Goal: Transaction & Acquisition: Purchase product/service

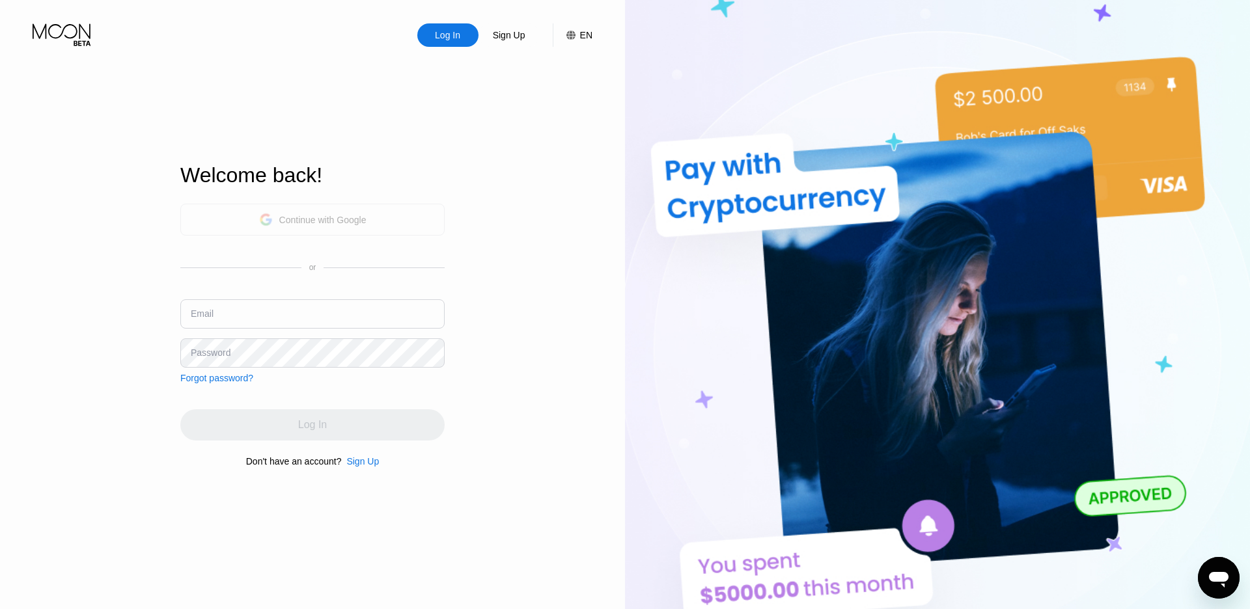
click at [311, 215] on div "Continue with Google" at bounding box center [322, 220] width 87 height 10
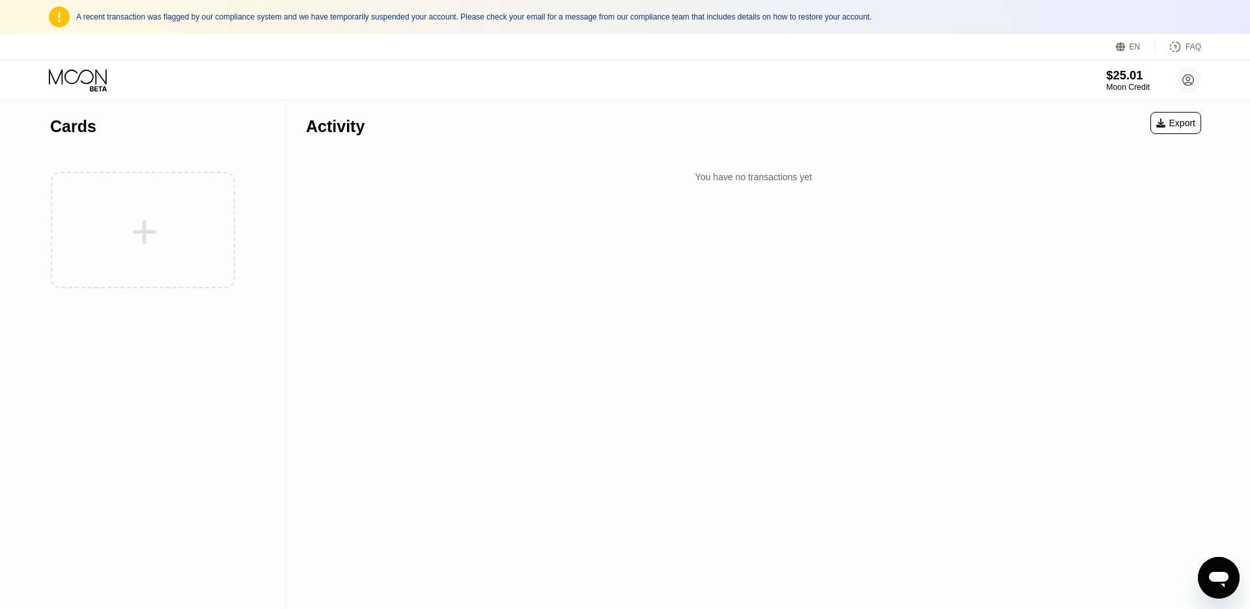
click at [1109, 79] on div "$25.01" at bounding box center [1128, 75] width 44 height 14
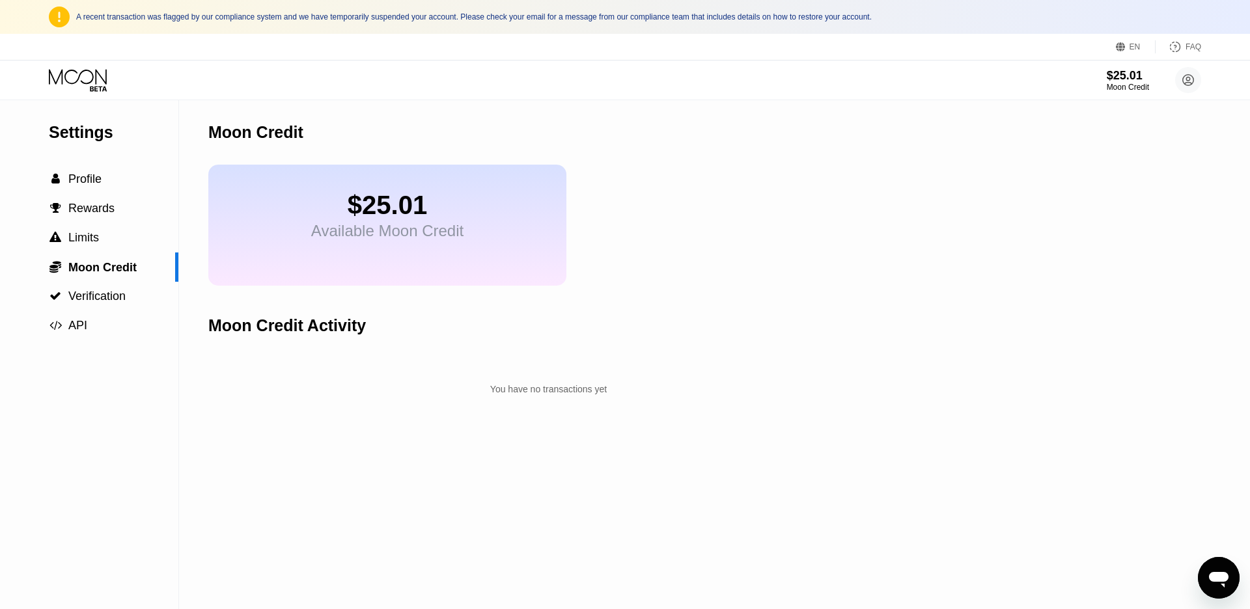
click at [1194, 80] on circle at bounding box center [1188, 80] width 26 height 26
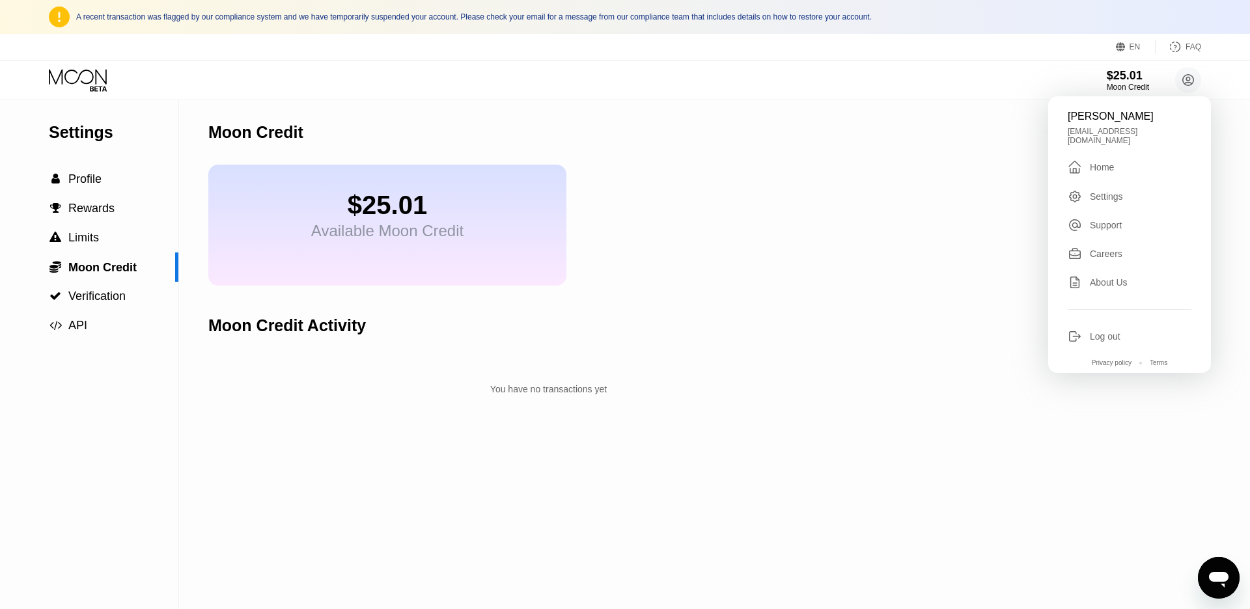
click at [1102, 329] on div "Log out" at bounding box center [1130, 336] width 124 height 14
click at [1097, 331] on div "Log out" at bounding box center [1105, 336] width 31 height 10
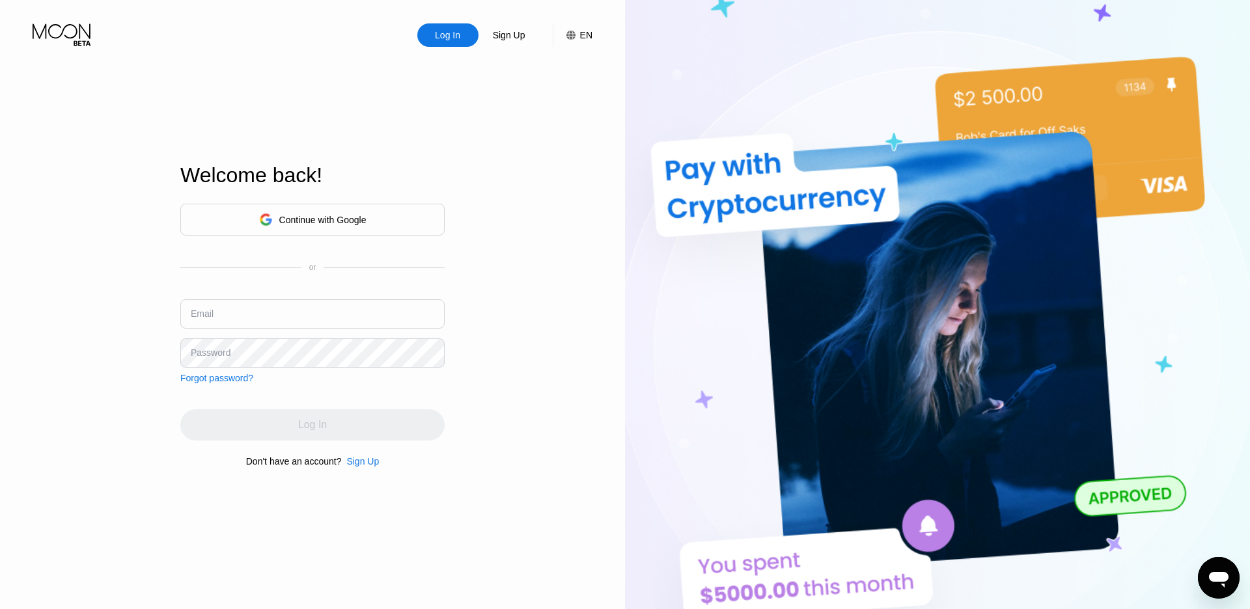
click at [312, 215] on div "Continue with Google" at bounding box center [322, 220] width 87 height 10
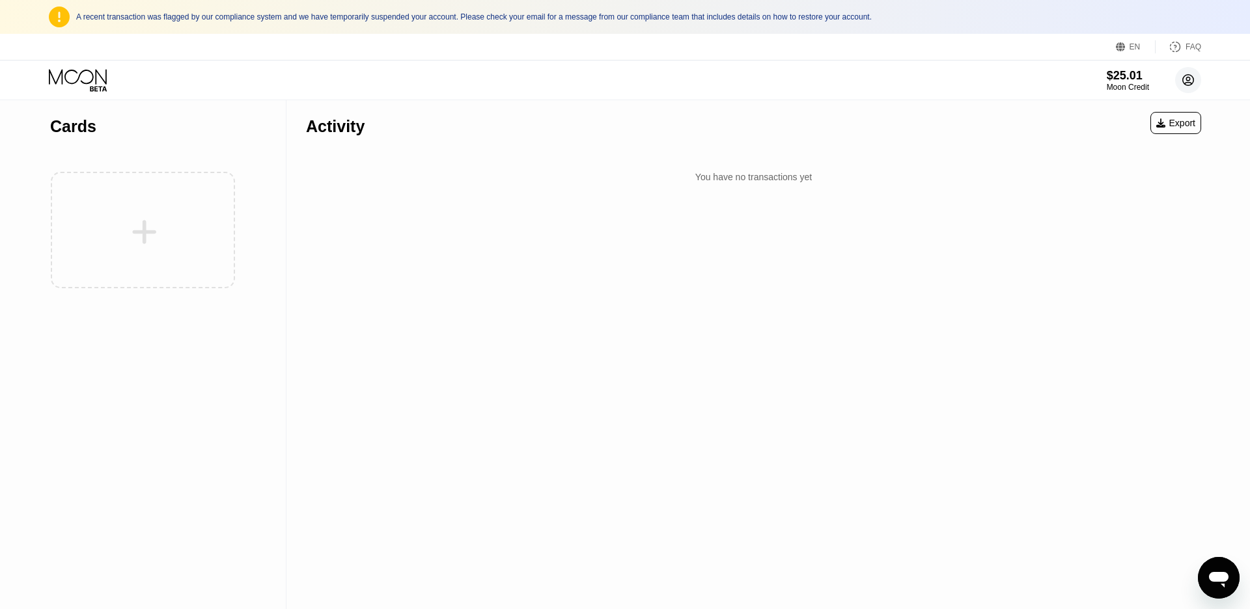
click at [1190, 70] on circle at bounding box center [1188, 80] width 26 height 26
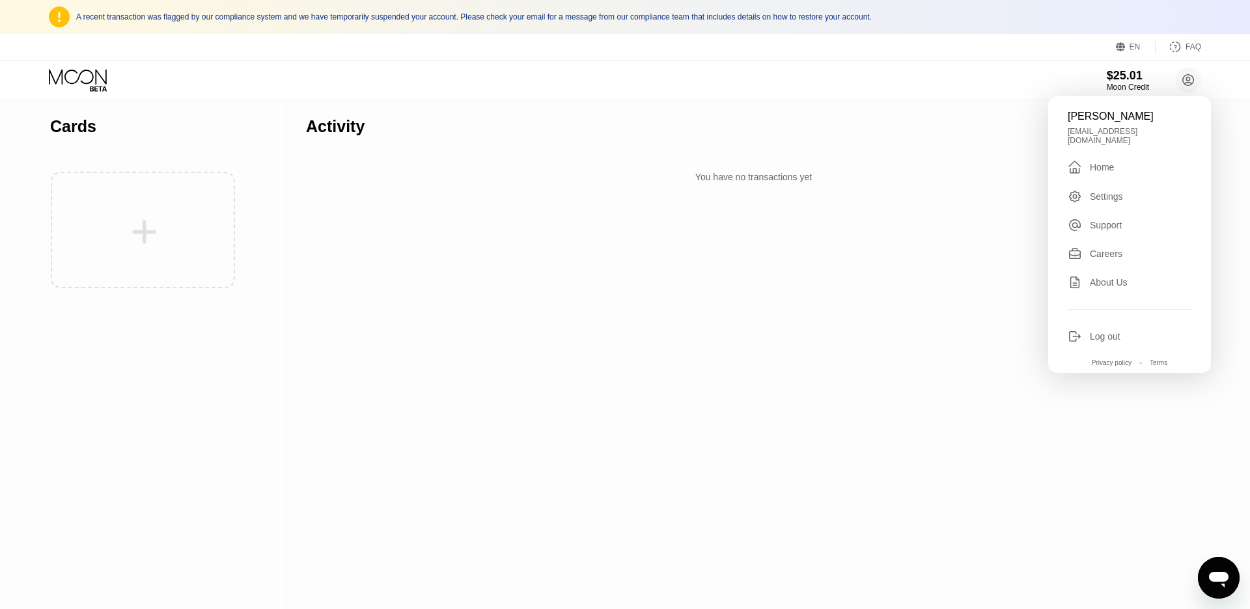
click at [1103, 331] on div "Log out" at bounding box center [1105, 336] width 31 height 10
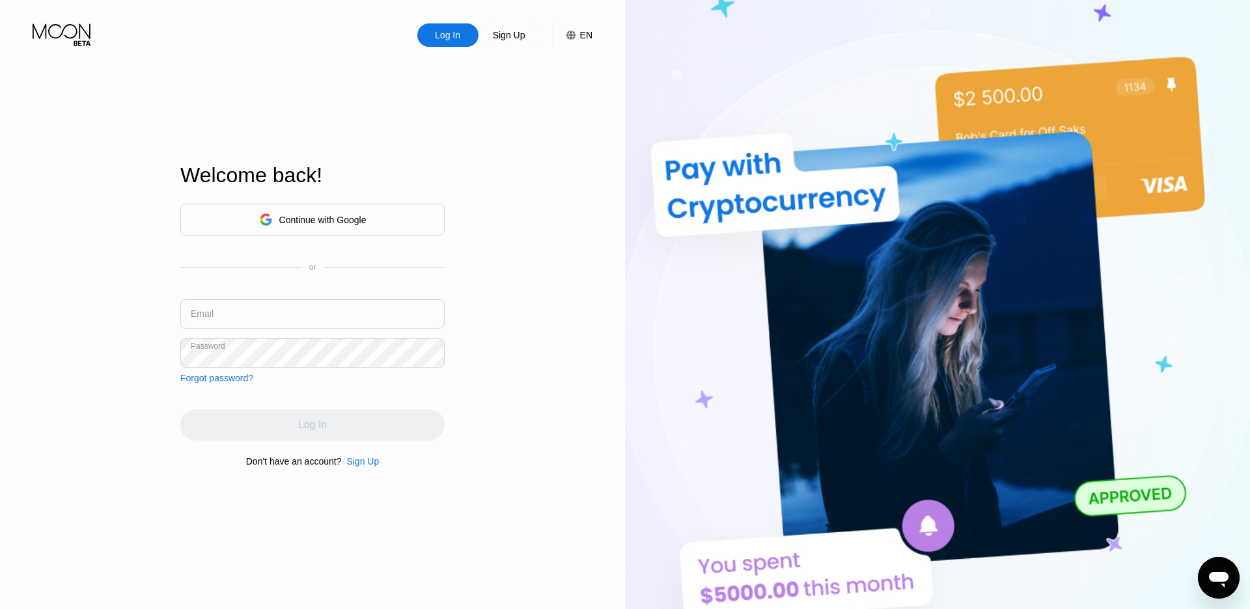
click at [245, 316] on input "text" at bounding box center [312, 313] width 264 height 29
click at [460, 37] on div "Log In" at bounding box center [448, 35] width 28 height 13
click at [273, 202] on div "Welcome back!" at bounding box center [312, 183] width 264 height 40
click at [271, 220] on div "Continue with Google" at bounding box center [312, 220] width 107 height 20
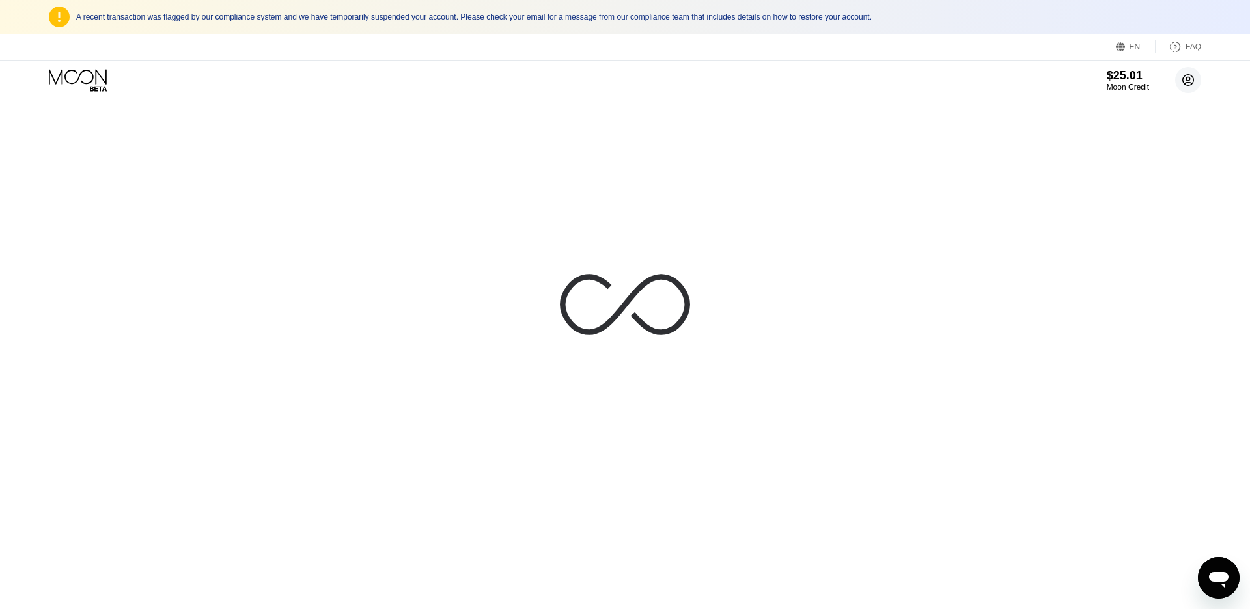
click at [1183, 79] on circle at bounding box center [1188, 80] width 26 height 26
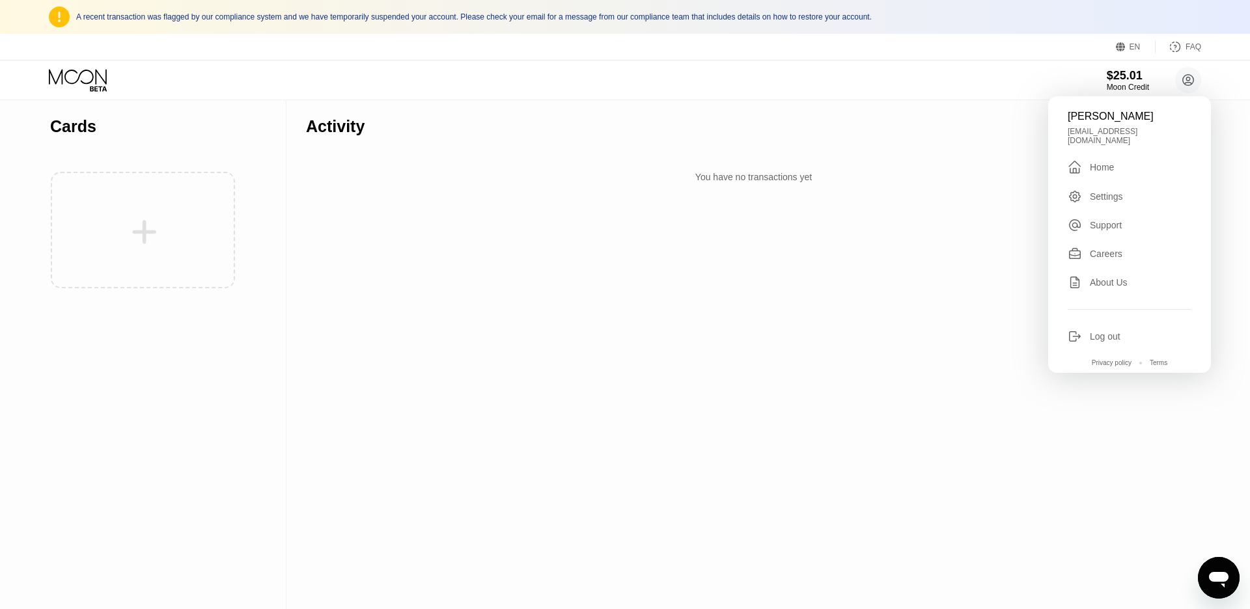
click at [1094, 331] on div "Log out" at bounding box center [1105, 336] width 31 height 10
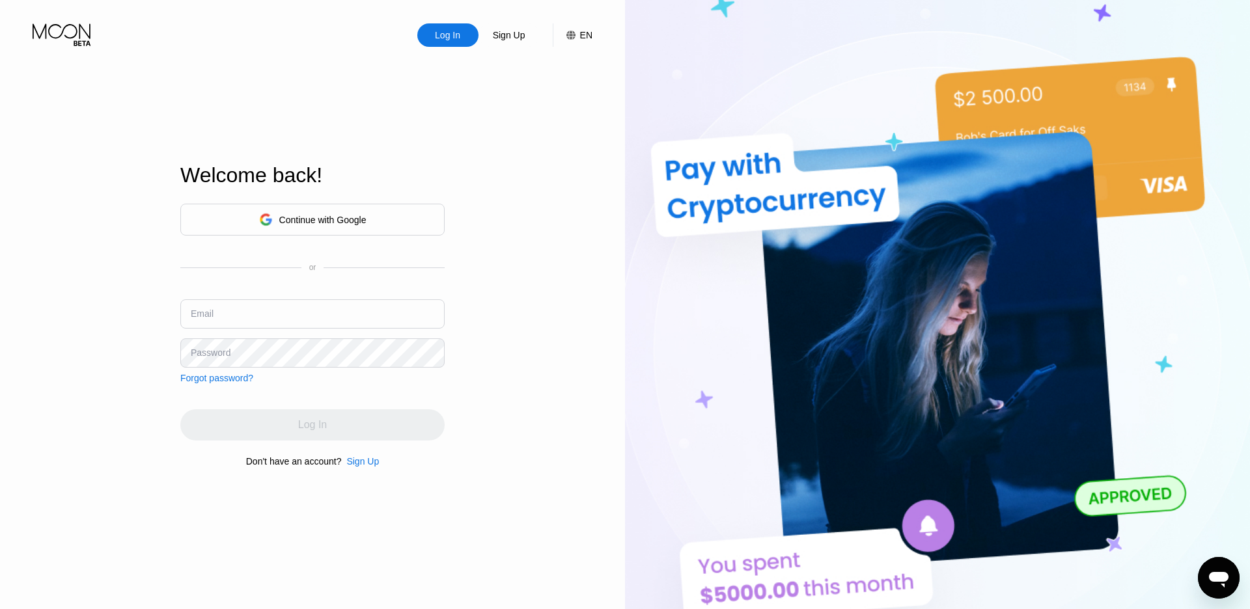
click at [236, 308] on input "text" at bounding box center [312, 313] width 264 height 29
type input "[EMAIL_ADDRESS][DOMAIN_NAME]"
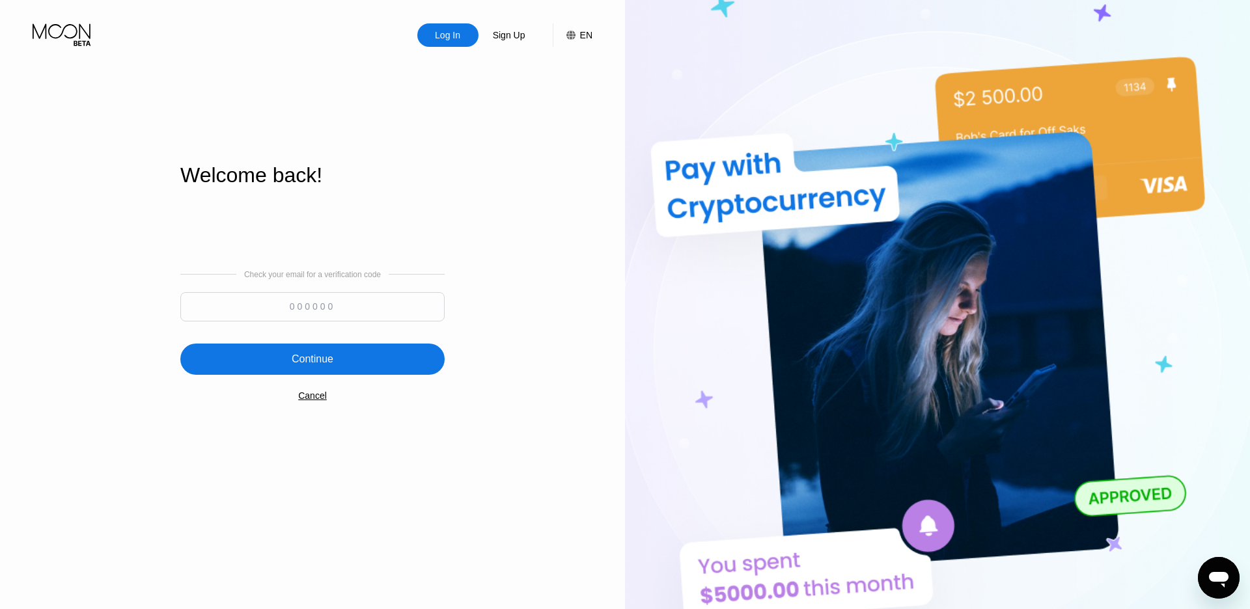
click at [307, 311] on input at bounding box center [312, 306] width 264 height 29
paste input "474842"
type input "474842"
click at [344, 369] on div "Continue" at bounding box center [312, 359] width 264 height 31
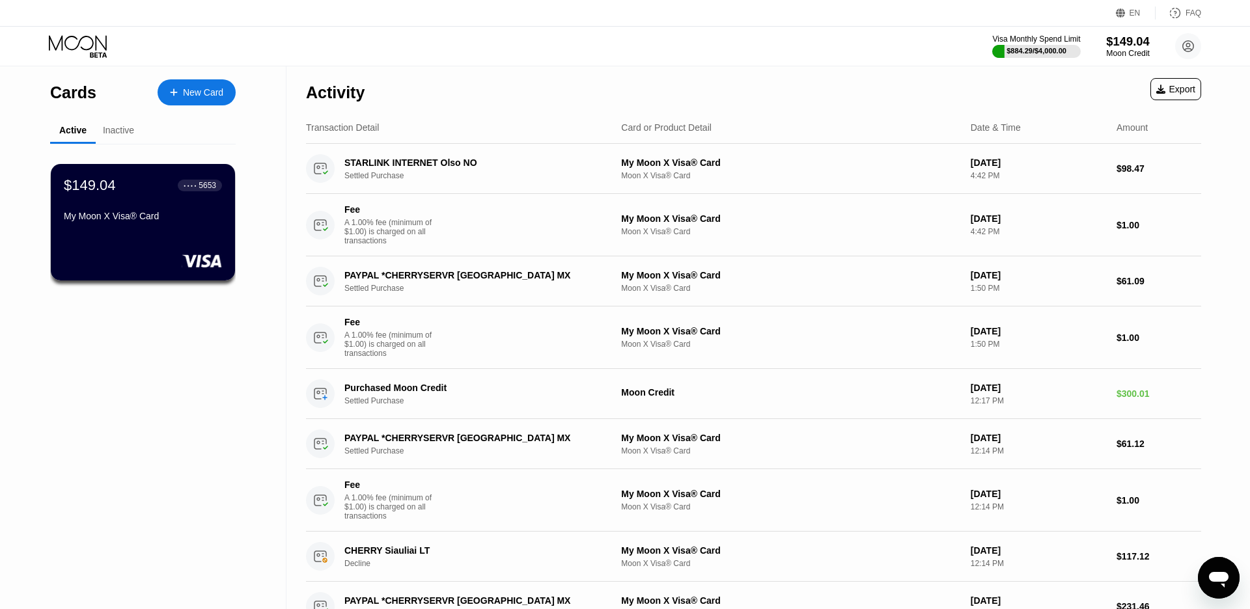
click at [1122, 51] on div "Moon Credit" at bounding box center [1128, 53] width 44 height 9
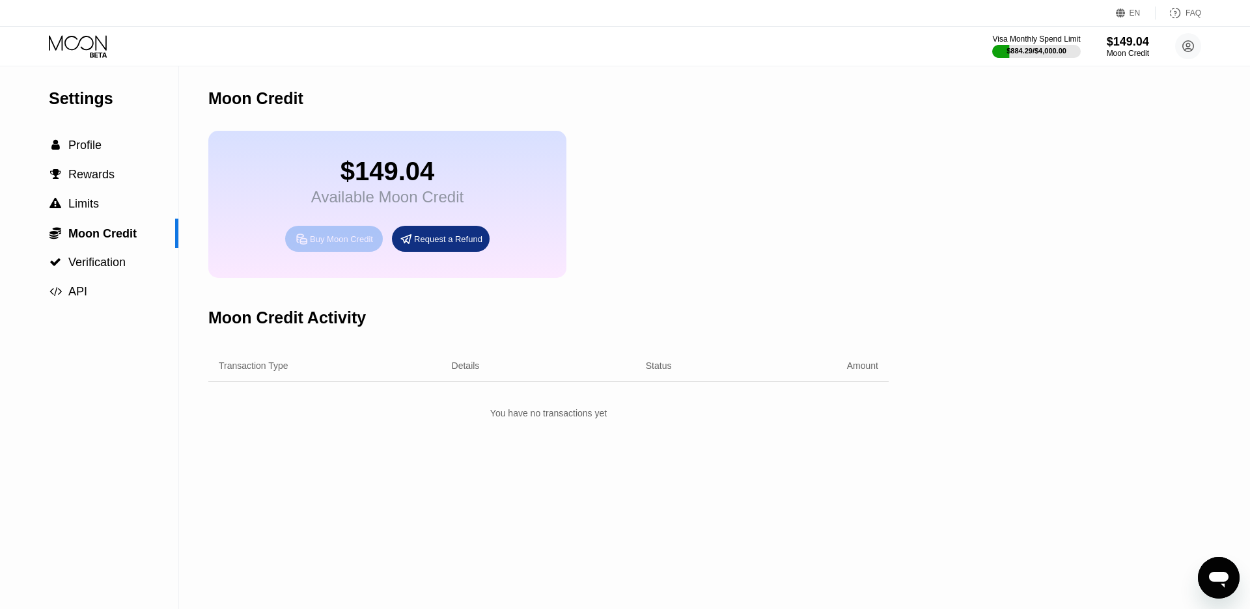
click at [301, 242] on icon at bounding box center [302, 239] width 14 height 14
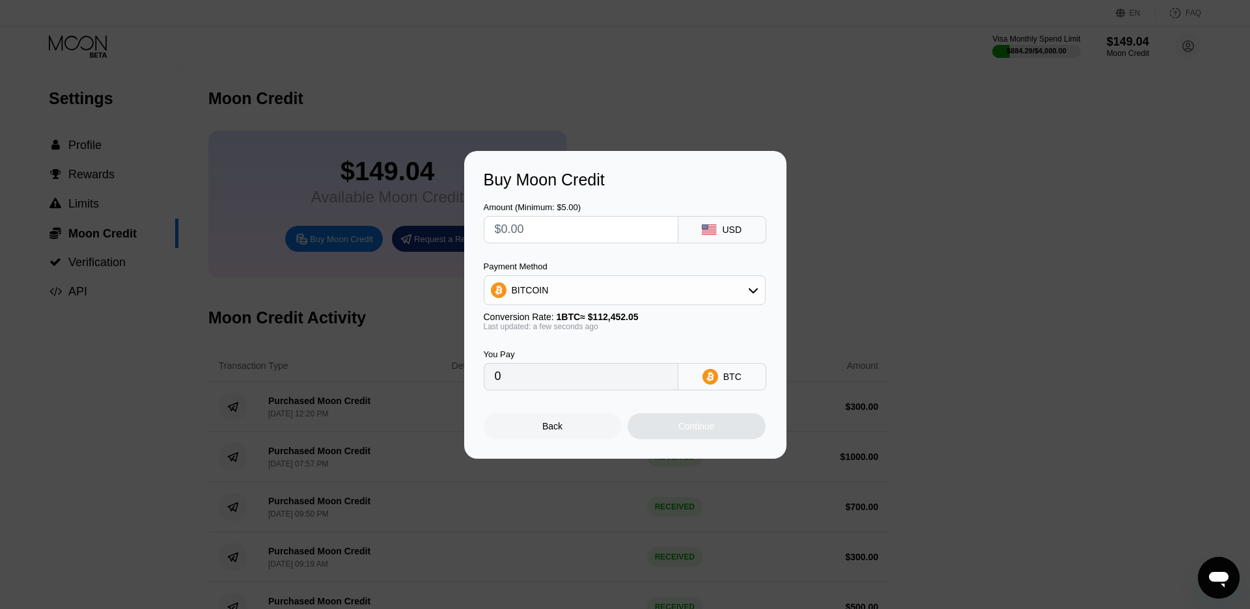
click at [594, 230] on input "text" at bounding box center [581, 230] width 173 height 26
type input "$1"
type input "0.00000890"
type input "$10"
type input "0.00008893"
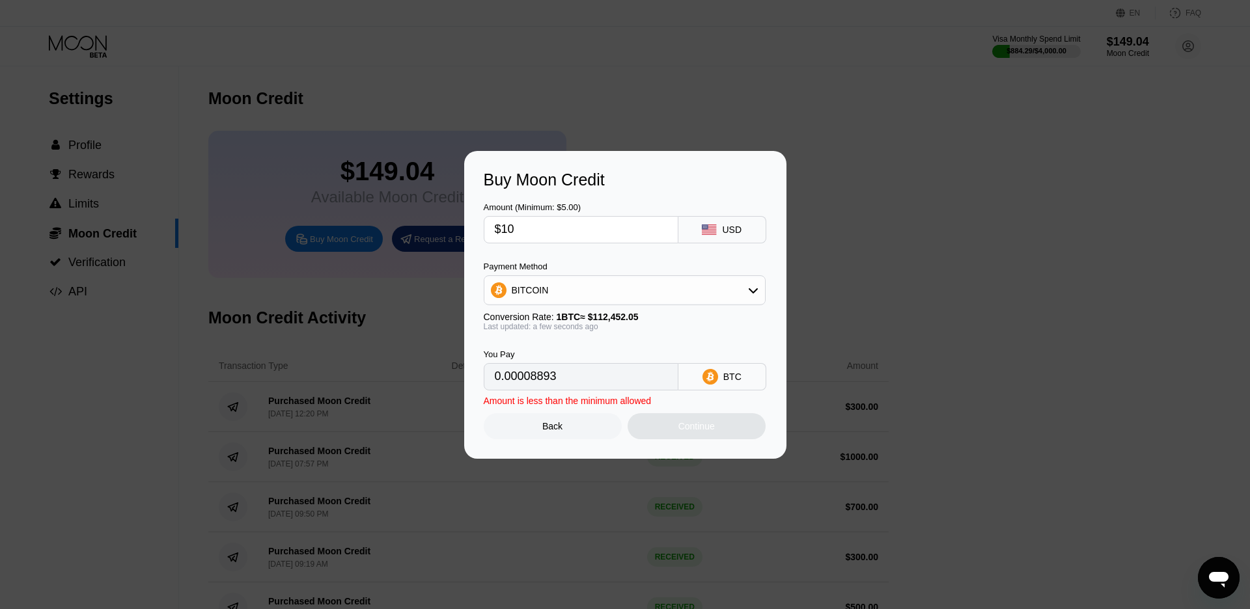
type input "$100"
type input "0.00088927"
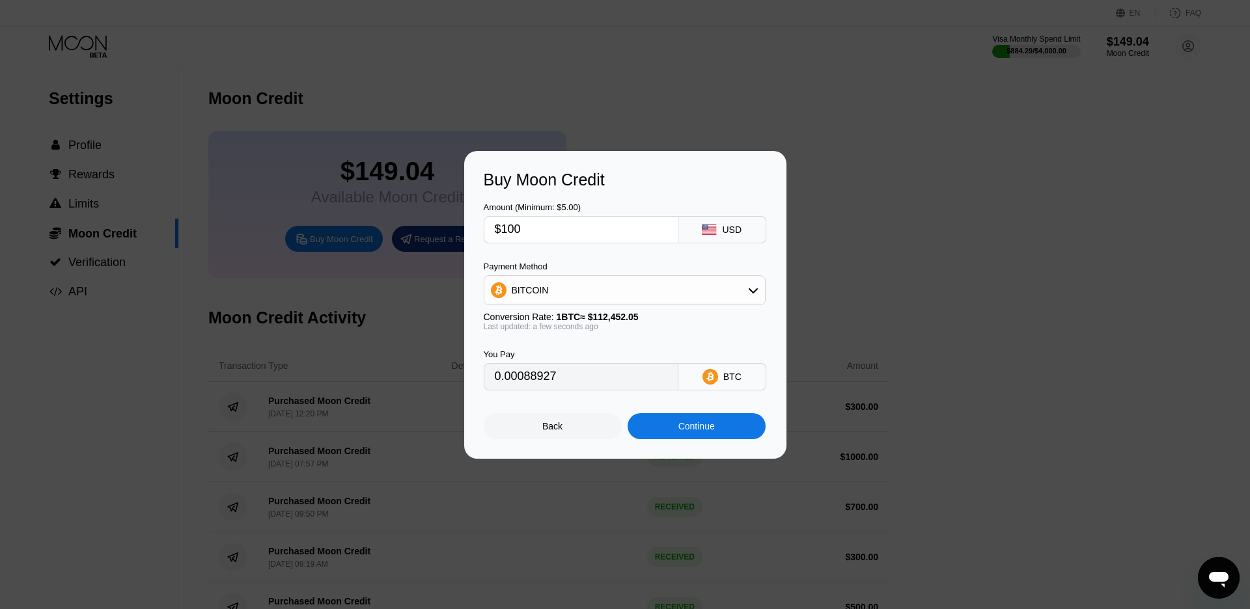
type input "$1000"
type input "0.00889268"
type input "$1000"
click at [573, 293] on div "BITCOIN" at bounding box center [624, 290] width 281 height 26
click at [534, 357] on span "USDT on TRON" at bounding box center [548, 355] width 66 height 10
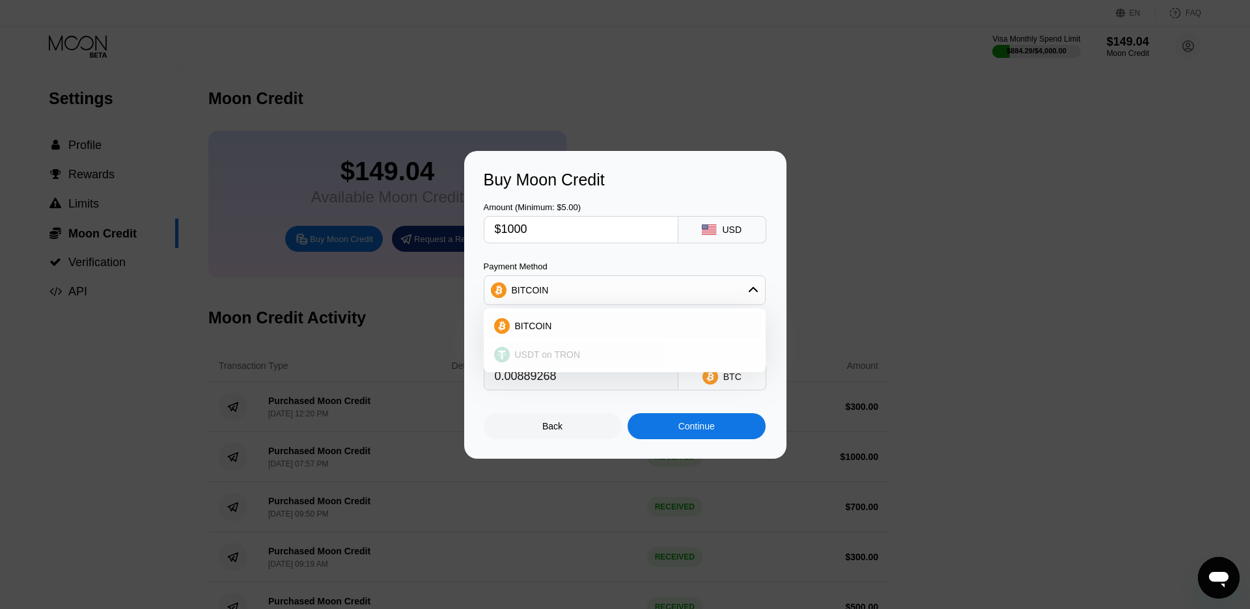
type input "1010.10"
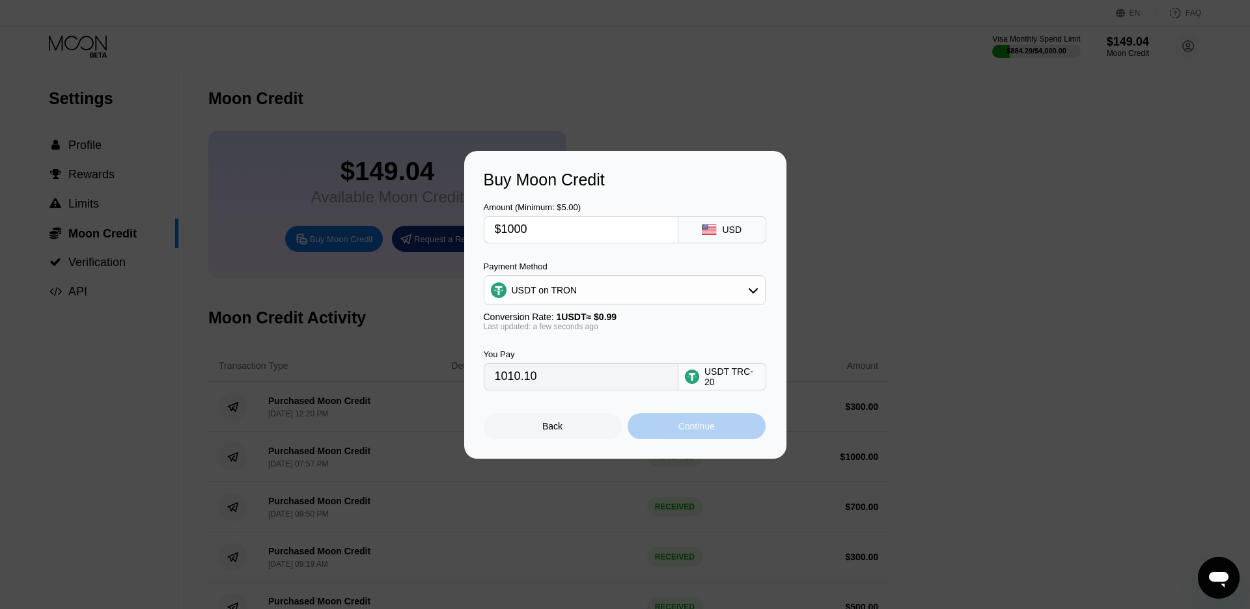
click at [686, 432] on div "Continue" at bounding box center [697, 426] width 138 height 26
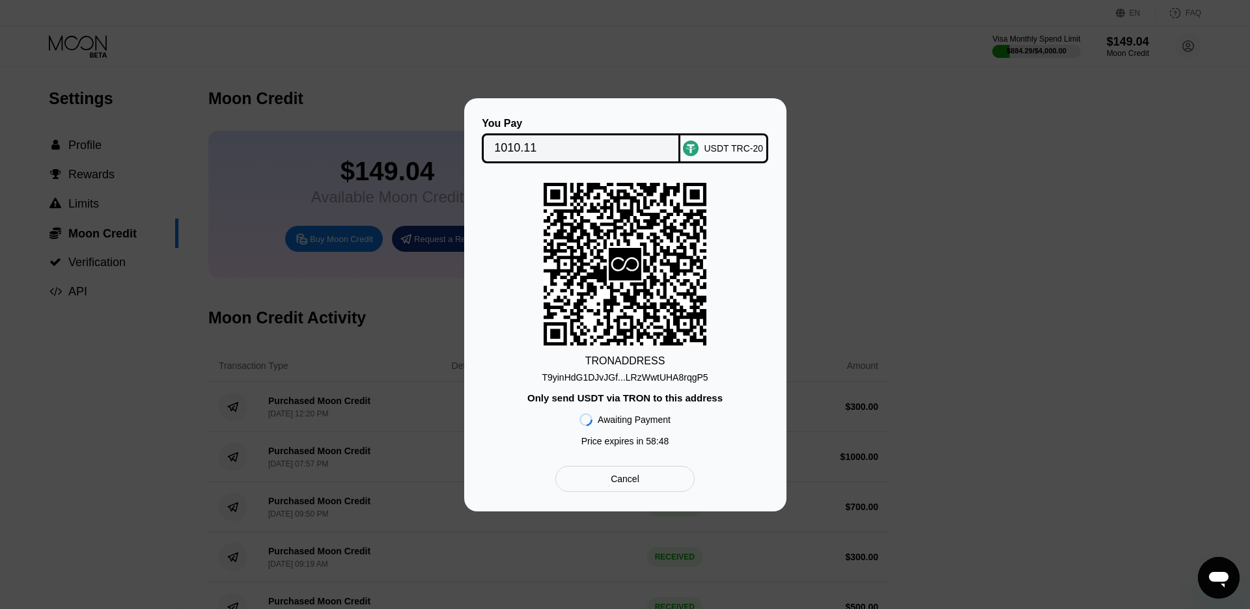
click at [646, 384] on div "TRON ADDRESS T9yinHdG1DJvJGf...LRzWwtUHA8rqgP5 Only send USDT via TRON to this …" at bounding box center [625, 318] width 283 height 270
click at [646, 374] on div "T9yinHdG1DJvJGf...LRzWwtUHA8rqgP5" at bounding box center [625, 377] width 166 height 10
click at [715, 152] on div "USDT TRC-20" at bounding box center [733, 148] width 59 height 10
click at [670, 378] on div "T9yinHdG1DJvJGf...LRzWwtUHA8rqgP5" at bounding box center [625, 377] width 166 height 10
click at [660, 378] on div "T9yinHdG1DJvJGf...LRzWwtUHA8rqgP5" at bounding box center [625, 377] width 166 height 10
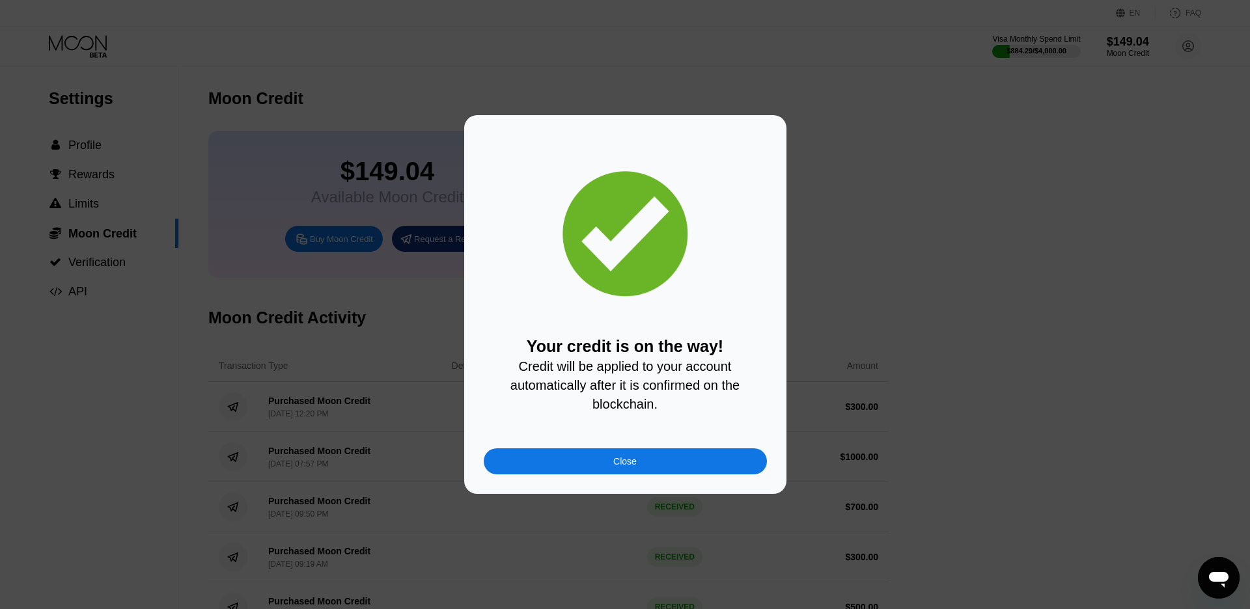
click at [587, 454] on div "Close" at bounding box center [625, 462] width 283 height 26
